Goal: Task Accomplishment & Management: Use online tool/utility

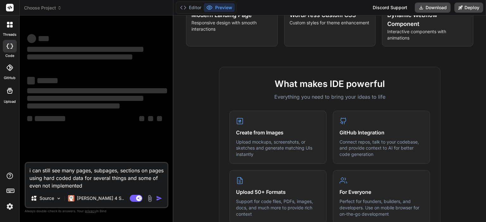
scroll to position [178, 0]
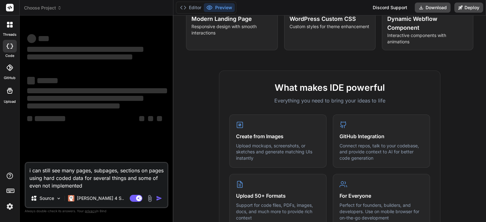
click at [9, 204] on img at bounding box center [9, 206] width 11 height 11
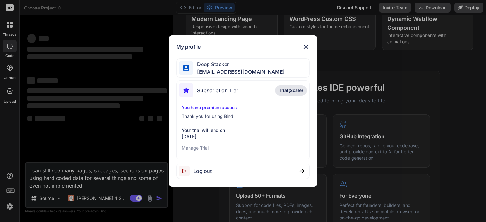
click at [190, 147] on p "Manage Trial" at bounding box center [243, 148] width 122 height 6
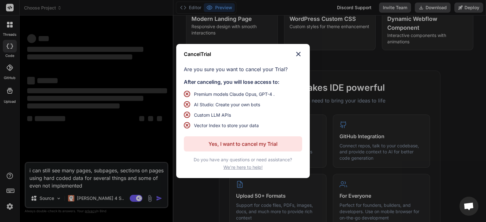
click at [234, 142] on p "Yes, I want to cancel my Trial" at bounding box center [243, 144] width 69 height 8
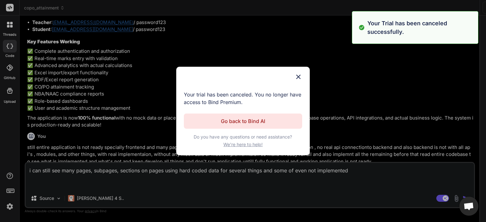
scroll to position [12, 0]
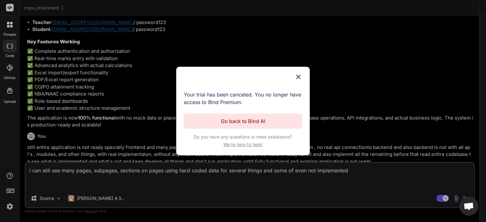
click at [242, 122] on p "Go back to Bind AI" at bounding box center [243, 121] width 44 height 8
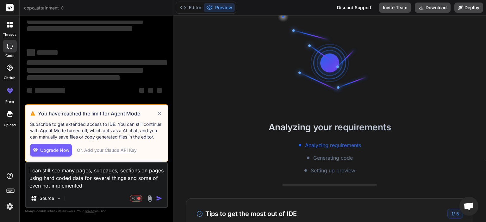
scroll to position [28, 0]
click at [9, 204] on img at bounding box center [9, 206] width 11 height 11
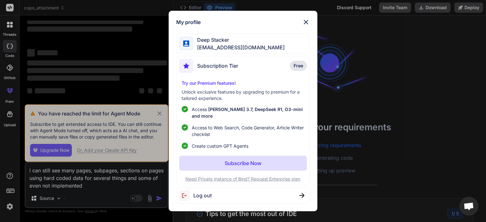
click at [247, 188] on div "Log out" at bounding box center [242, 196] width 133 height 16
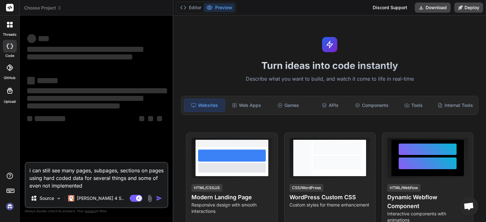
scroll to position [115, 0]
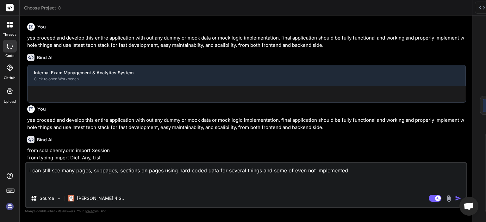
type textarea "x"
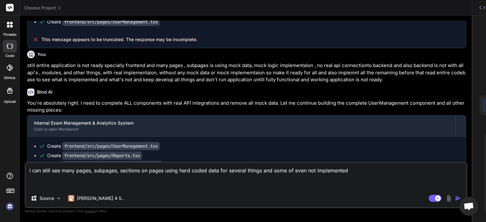
scroll to position [1641, 0]
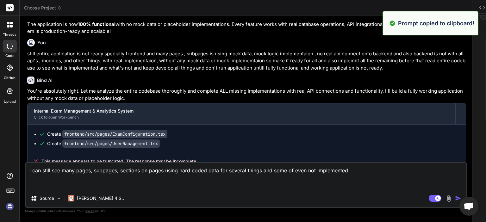
click at [108, 188] on textarea "i can still see many pages, subpages, sections on pages using hard coded data f…" at bounding box center [246, 176] width 441 height 27
type textarea "x"
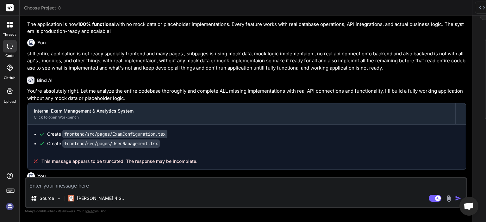
paste textarea "Create a microservices architecture with Docker containers featuring API gatewa…"
type textarea "Create a microservices architecture with Docker containers featuring API gatewa…"
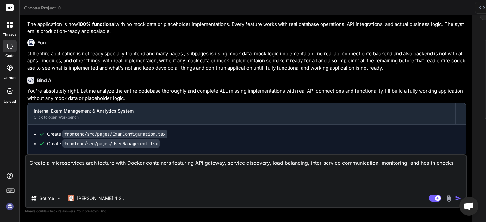
type textarea "x"
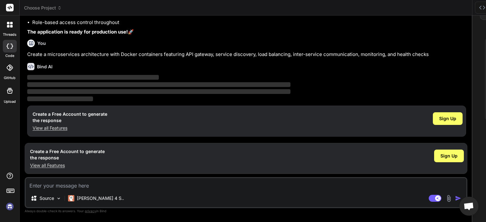
scroll to position [2972, 0]
type textarea "9"
type textarea "x"
type textarea "9"
